Goal: Transaction & Acquisition: Purchase product/service

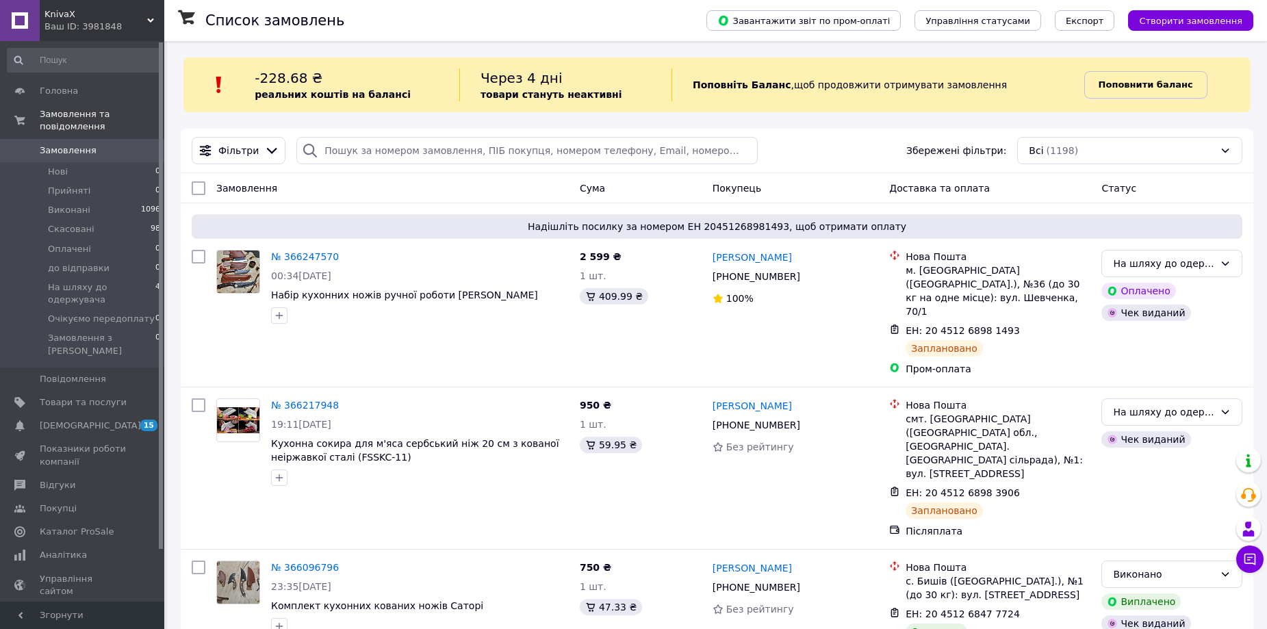
click at [1133, 81] on b "Поповнити баланс" at bounding box center [1146, 84] width 94 height 10
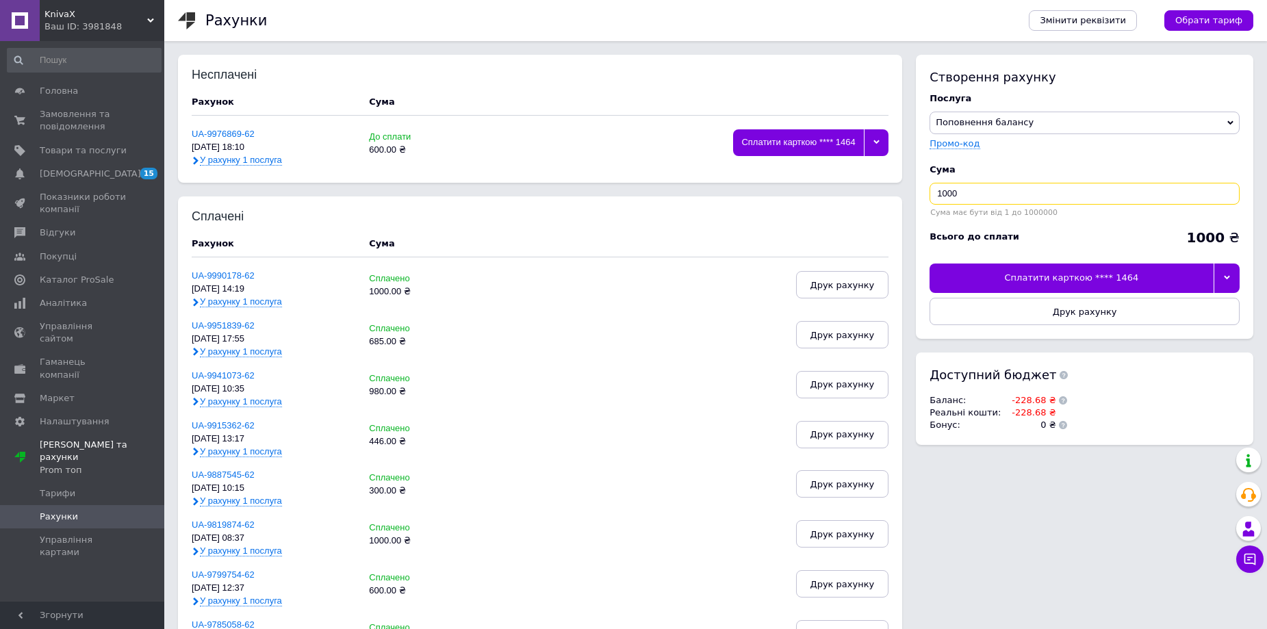
drag, startPoint x: 961, startPoint y: 192, endPoint x: 912, endPoint y: 194, distance: 49.3
click at [912, 194] on div "Створення рахунку Послуга Поповнення балансу Premium-дизайн Промо-код Cума 1000…" at bounding box center [1081, 257] width 344 height 404
type input "400"
click at [1221, 277] on div at bounding box center [1227, 278] width 26 height 29
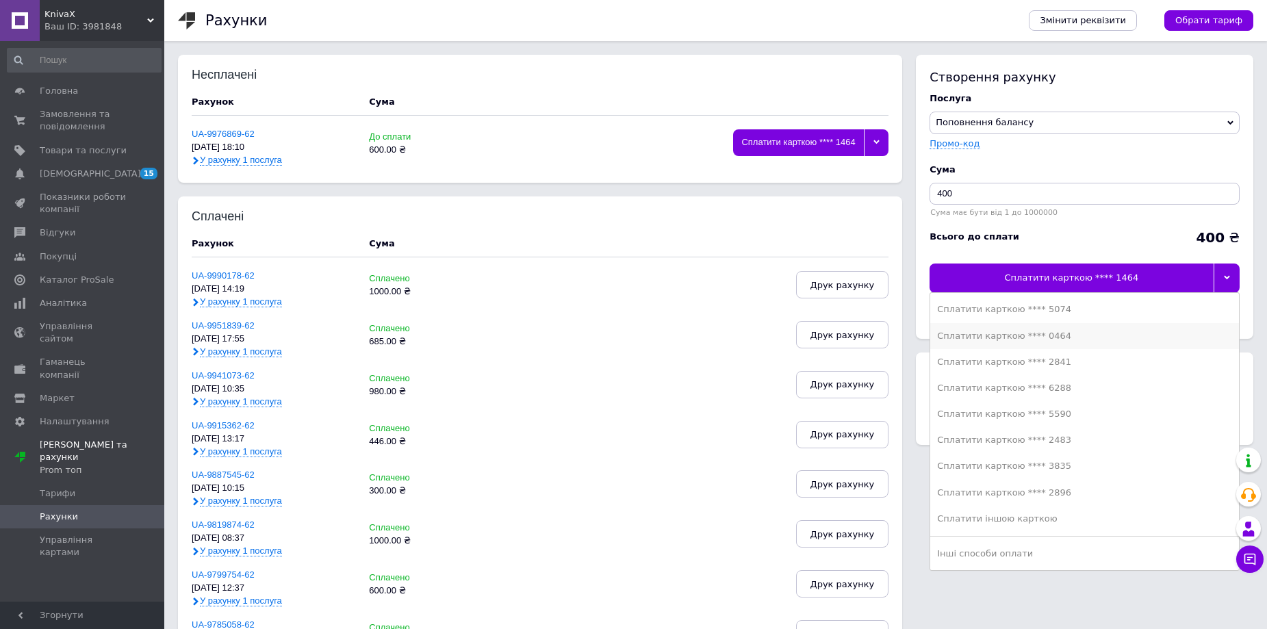
click at [1037, 340] on div "Сплатити карткою **** 0464" at bounding box center [1084, 336] width 295 height 12
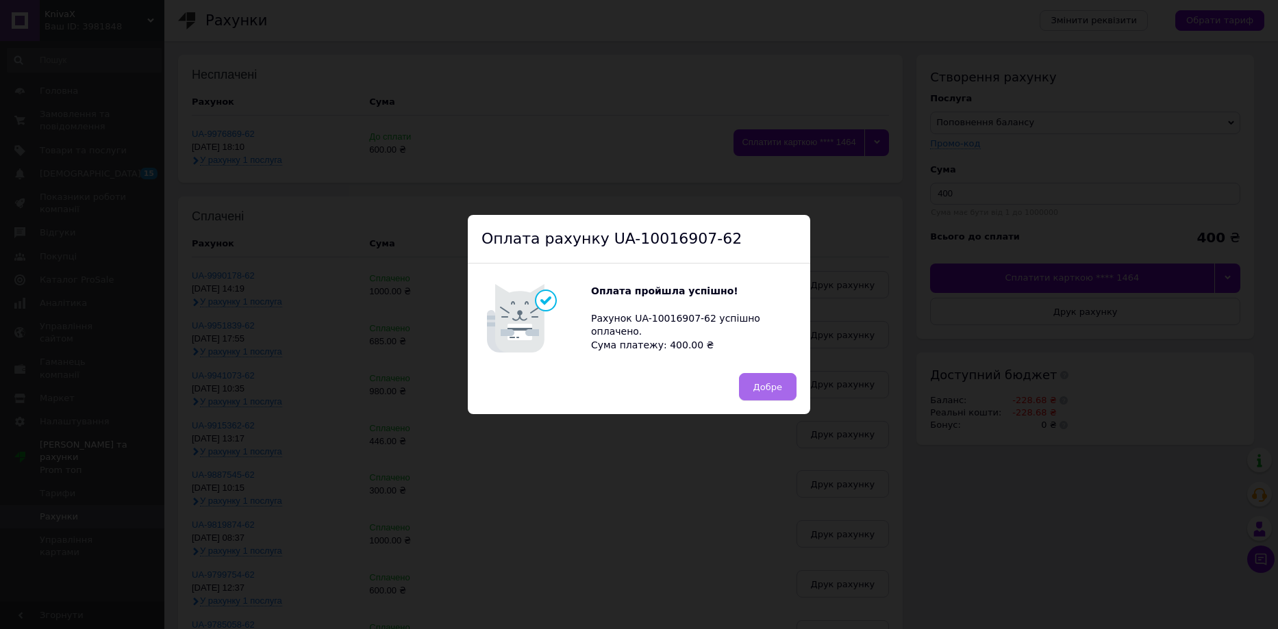
click at [770, 390] on span "Добре" at bounding box center [767, 387] width 29 height 10
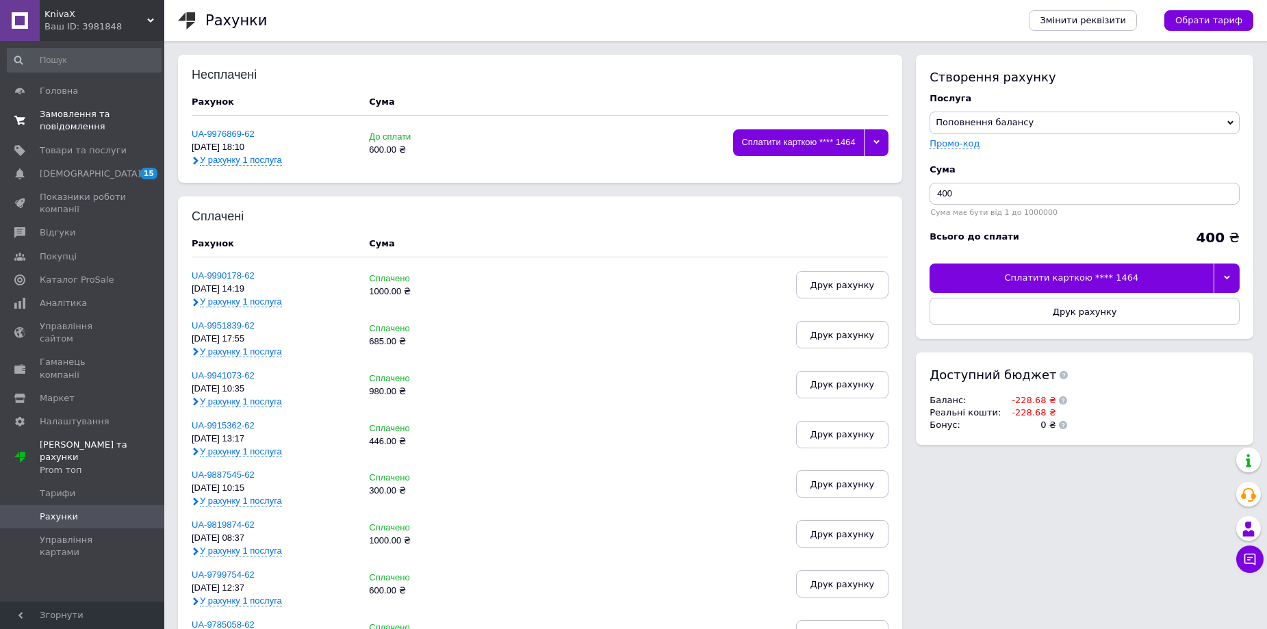
click at [55, 114] on span "Замовлення та повідомлення" at bounding box center [83, 120] width 87 height 25
